Goal: Find specific page/section: Find specific page/section

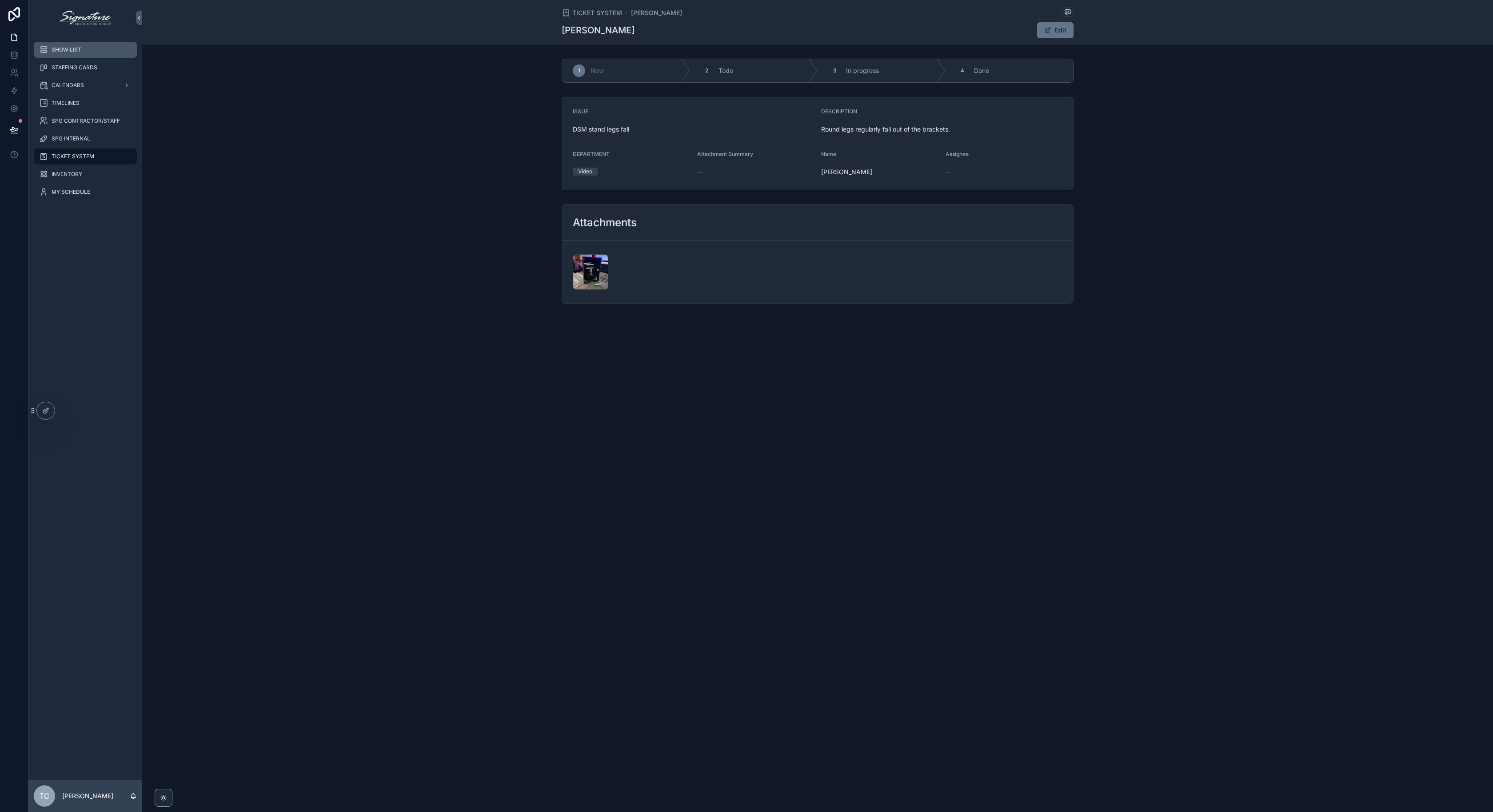
click at [81, 54] on div "SHOW LIST" at bounding box center [85, 50] width 92 height 14
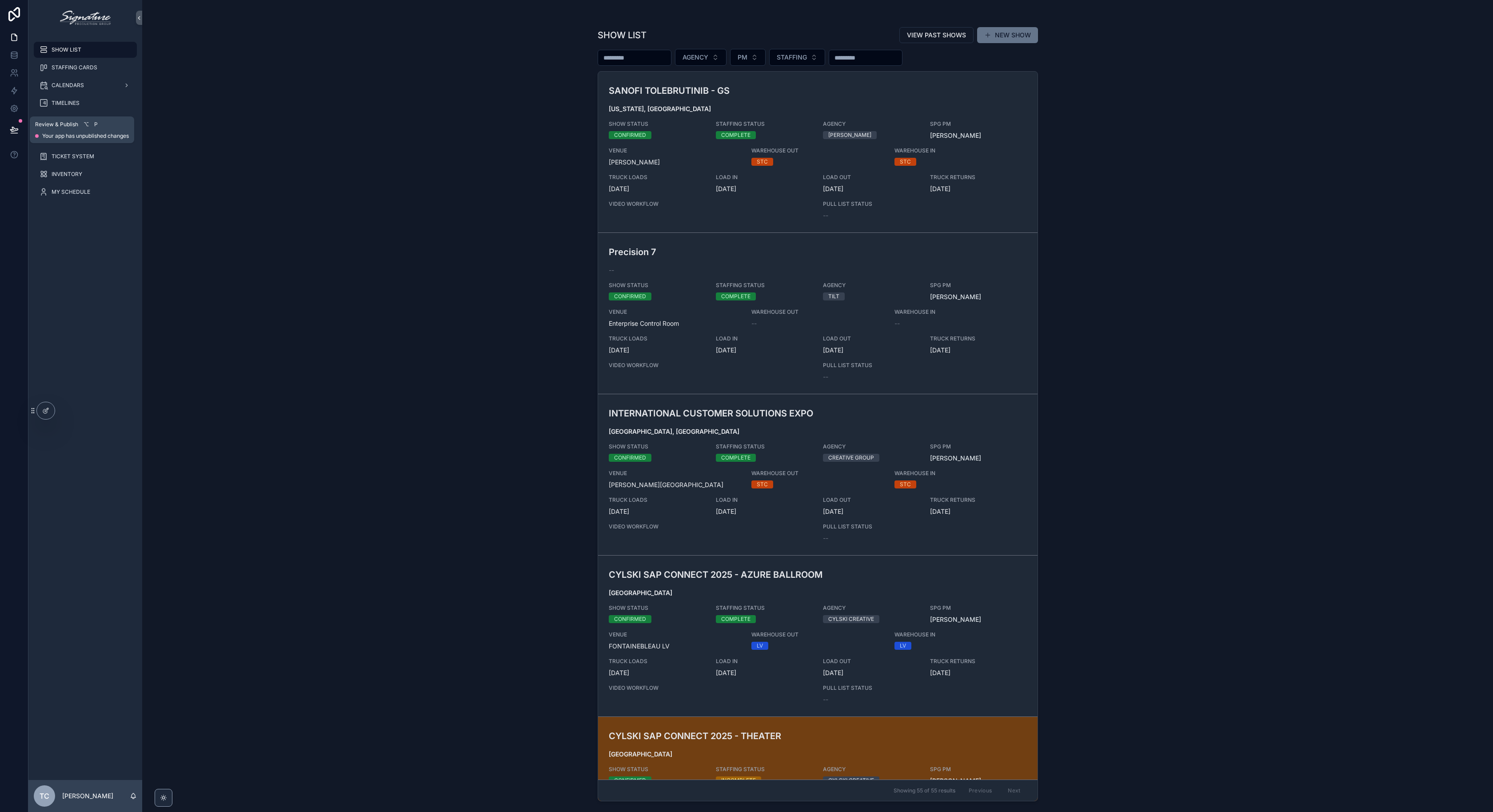
click at [9, 133] on button at bounding box center [14, 129] width 20 height 25
click at [361, 161] on div "SHOW LIST VIEW PAST SHOWS NEW SHOW AGENCY PM STAFFING SANOFI TOLEBRUTINIB - GS …" at bounding box center [817, 406] width 1351 height 812
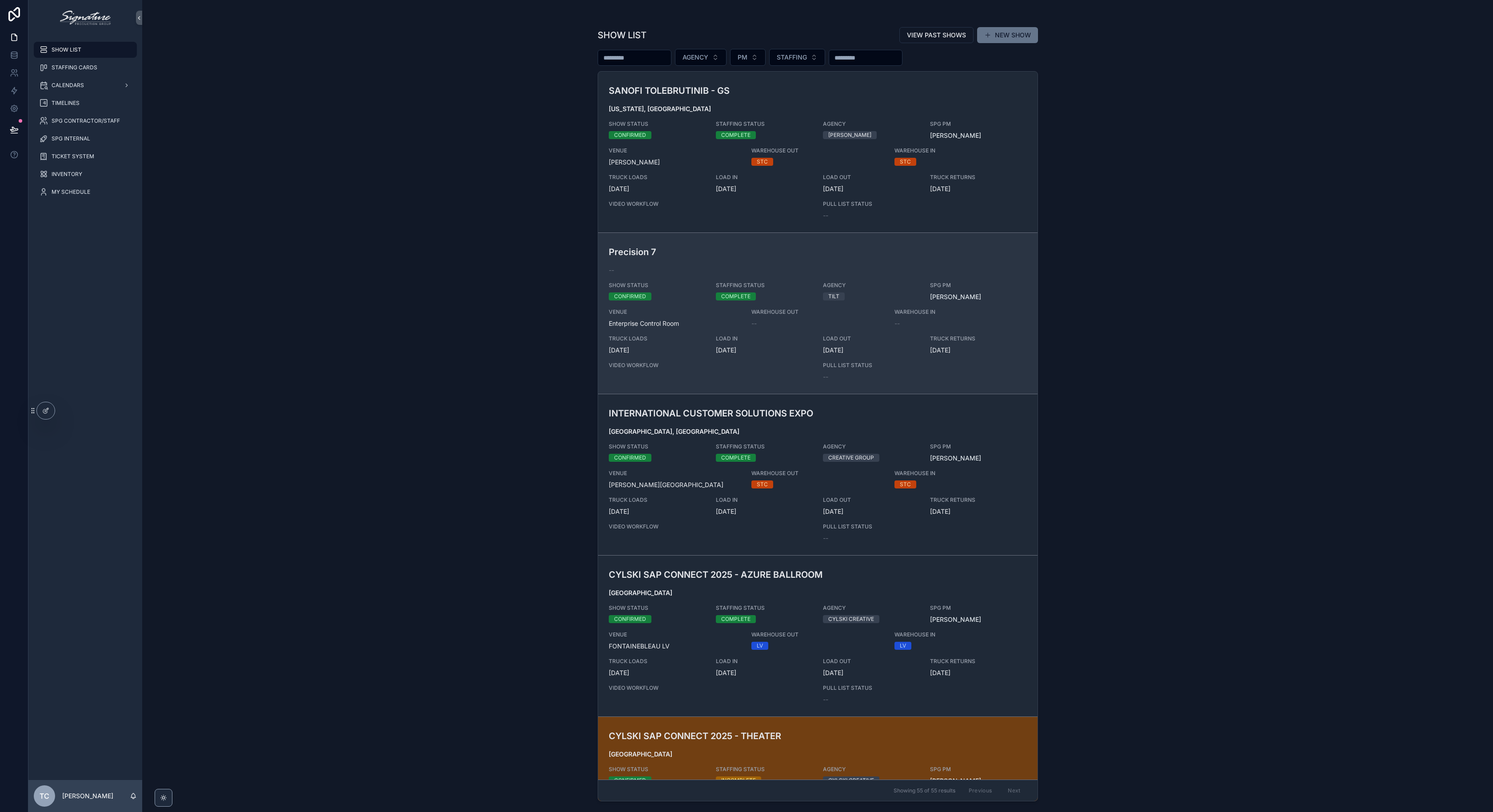
click at [884, 352] on span "[DATE]" at bounding box center [871, 349] width 96 height 9
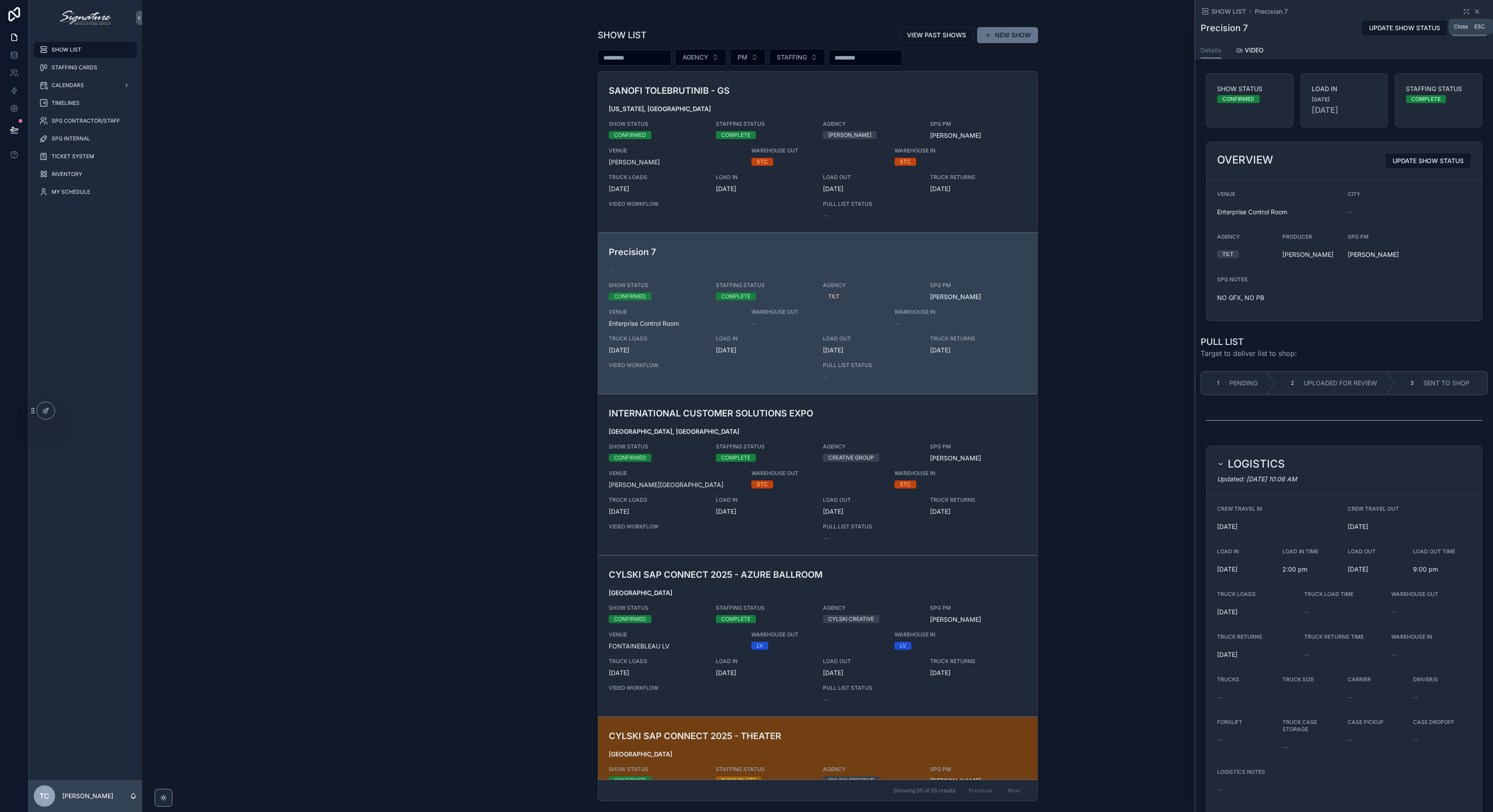
click at [1473, 10] on icon "scrollable content" at bounding box center [1477, 12] width 7 height 7
